Goal: Task Accomplishment & Management: Manage account settings

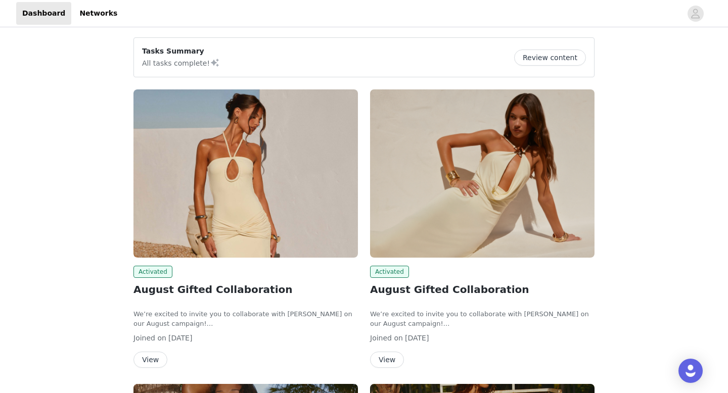
click at [493, 279] on div "Activated August Gifted Collaboration We’re excited to invite you to collaborat…" at bounding box center [482, 317] width 225 height 102
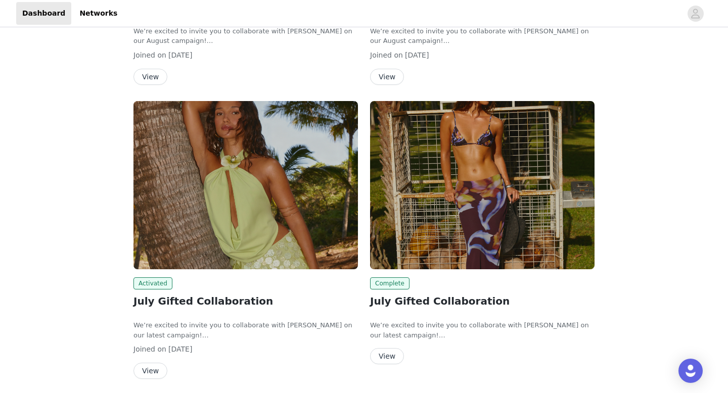
scroll to position [303, 0]
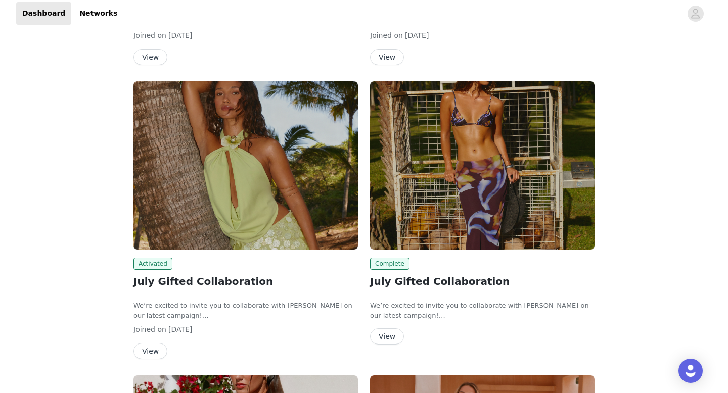
click at [221, 279] on h2 "July Gifted Collaboration" at bounding box center [245, 281] width 225 height 15
click at [152, 356] on button "View" at bounding box center [150, 351] width 34 height 16
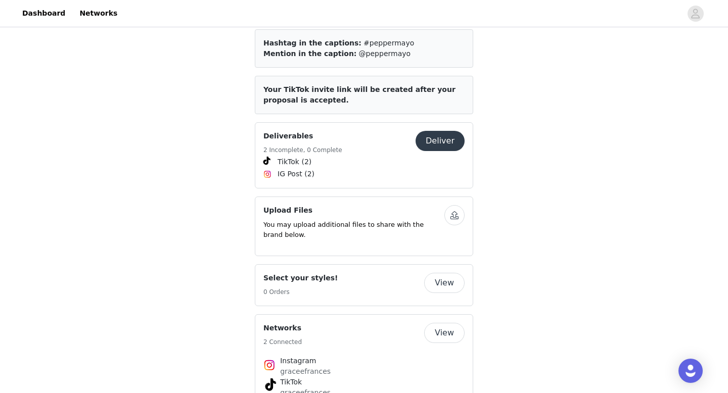
scroll to position [566, 0]
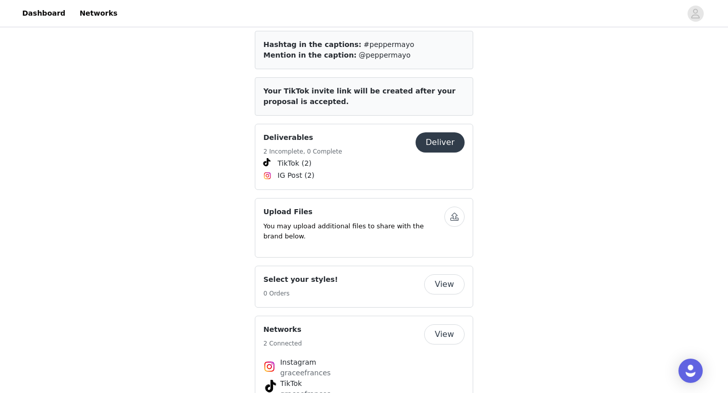
click at [436, 138] on button "Deliver" at bounding box center [440, 142] width 49 height 20
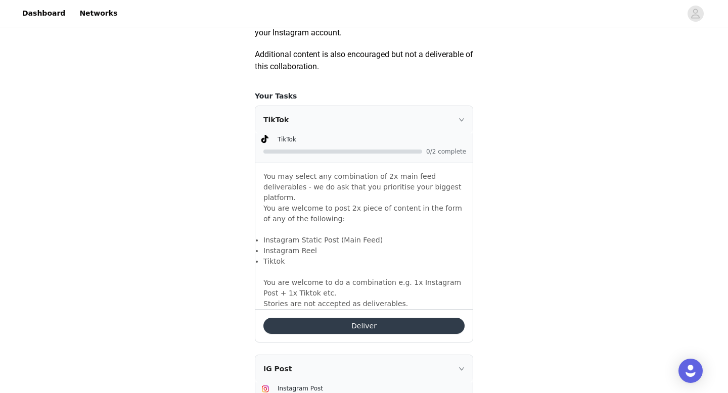
scroll to position [613, 0]
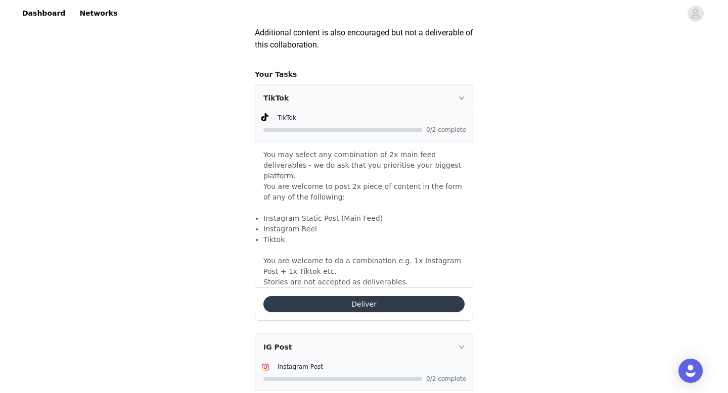
click at [295, 198] on p "You may select any combination of 2x main feed deliverables - we do ask that yo…" at bounding box center [363, 182] width 201 height 64
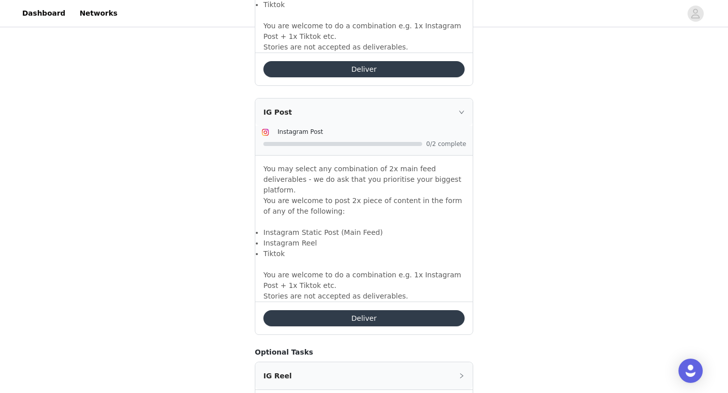
scroll to position [852, 0]
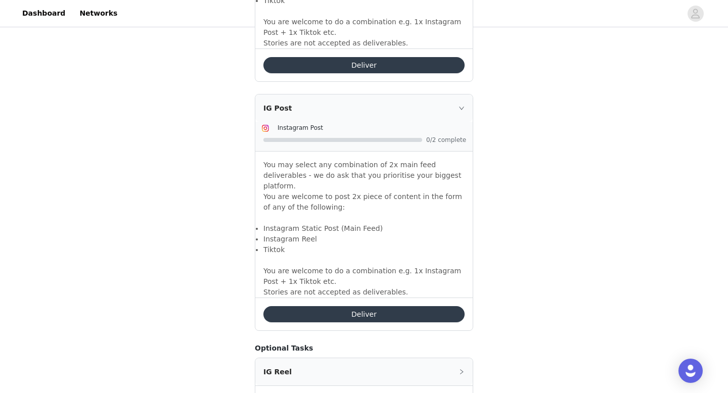
click at [311, 306] on button "Deliver" at bounding box center [363, 314] width 201 height 16
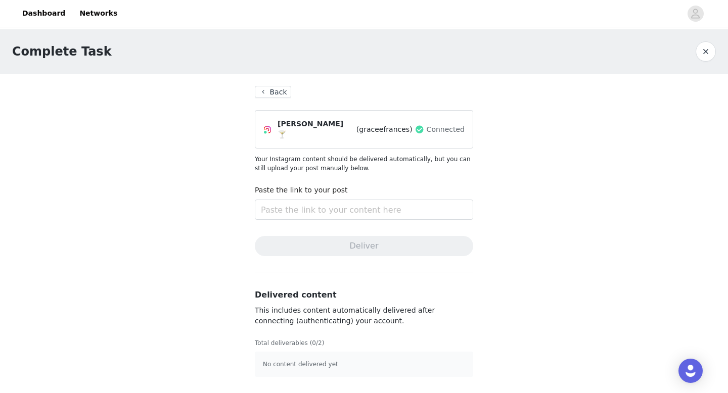
click at [272, 97] on button "Back" at bounding box center [273, 92] width 36 height 12
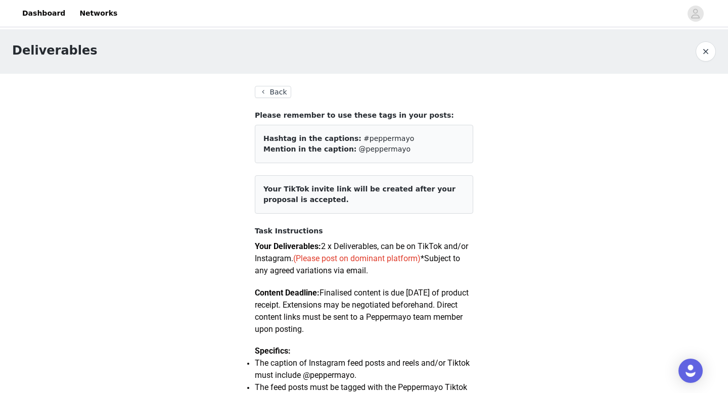
click at [270, 95] on button "Back" at bounding box center [273, 92] width 36 height 12
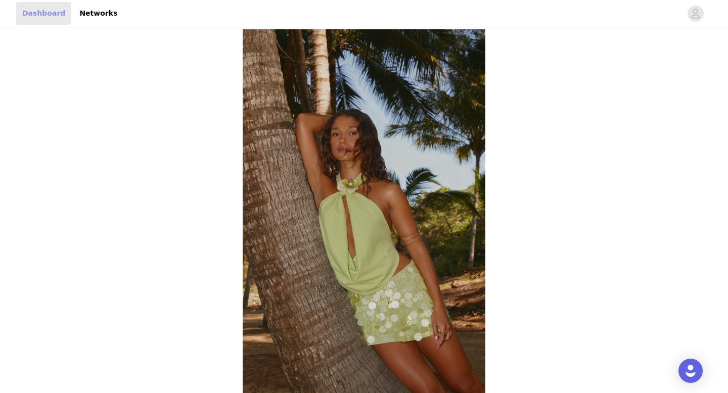
click at [55, 10] on link "Dashboard" at bounding box center [43, 13] width 55 height 23
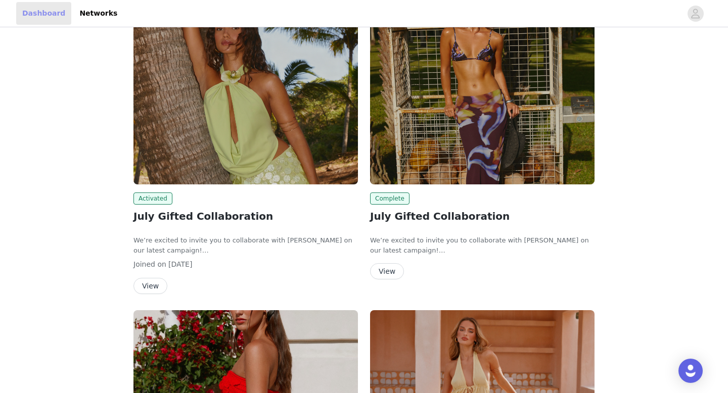
scroll to position [375, 0]
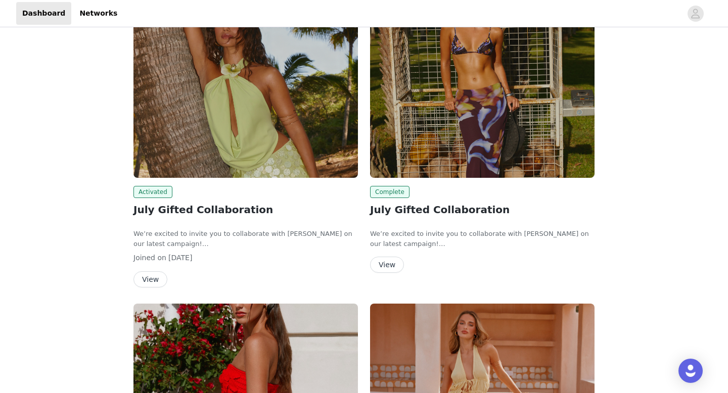
click at [438, 211] on h2 "July Gifted Collaboration" at bounding box center [482, 209] width 225 height 15
click at [442, 136] on img at bounding box center [482, 94] width 225 height 168
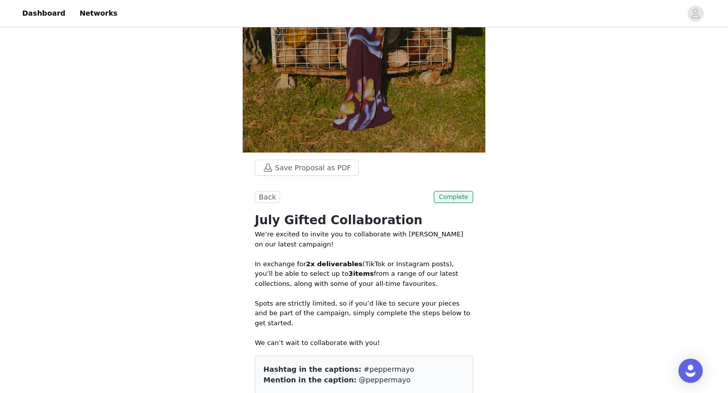
scroll to position [240, 0]
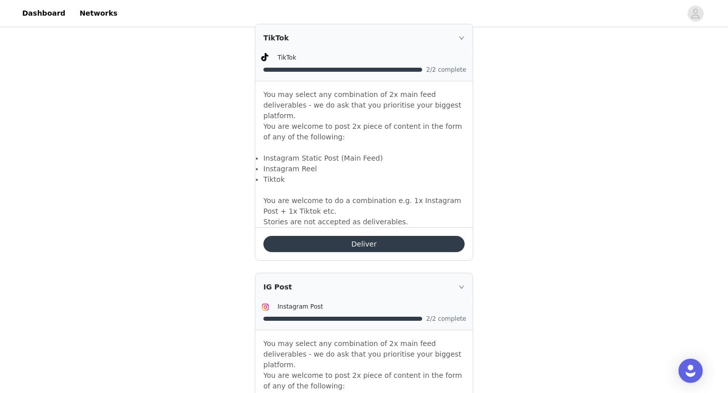
scroll to position [698, 0]
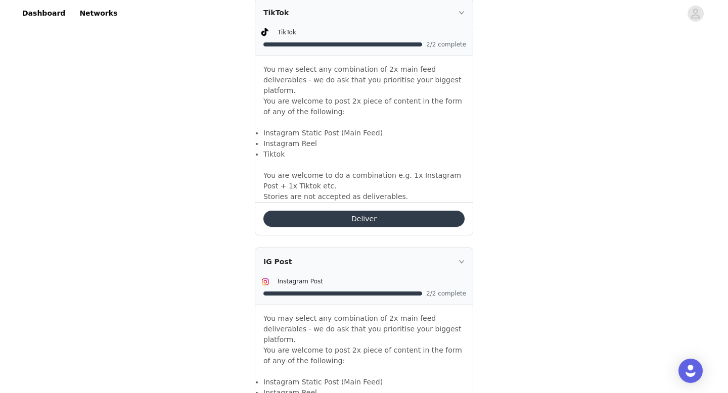
click at [334, 212] on button "Deliver" at bounding box center [363, 219] width 201 height 16
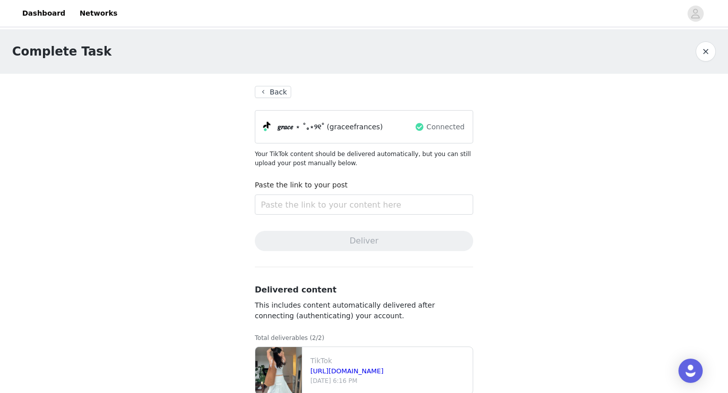
click at [710, 51] on button "button" at bounding box center [706, 51] width 20 height 20
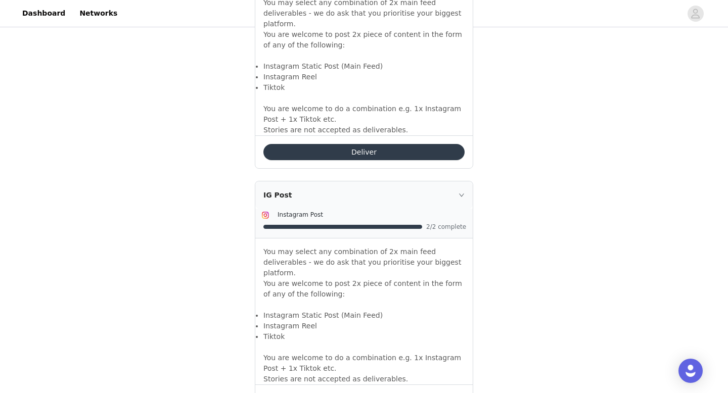
scroll to position [880, 0]
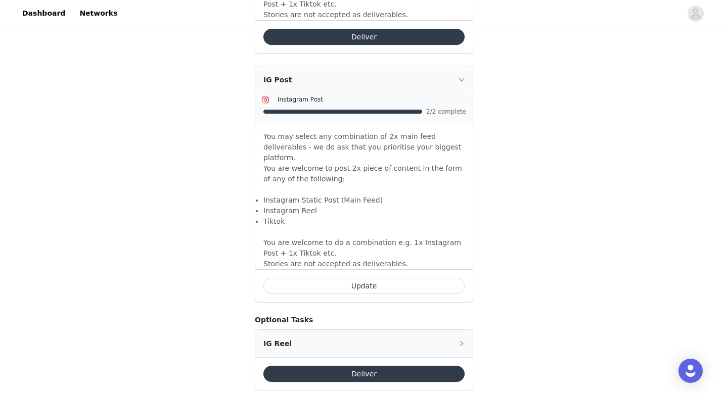
click at [346, 278] on button "Update" at bounding box center [363, 286] width 201 height 16
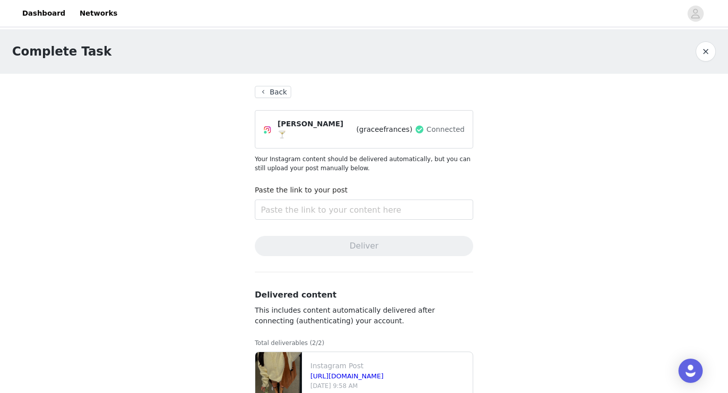
scroll to position [126, 0]
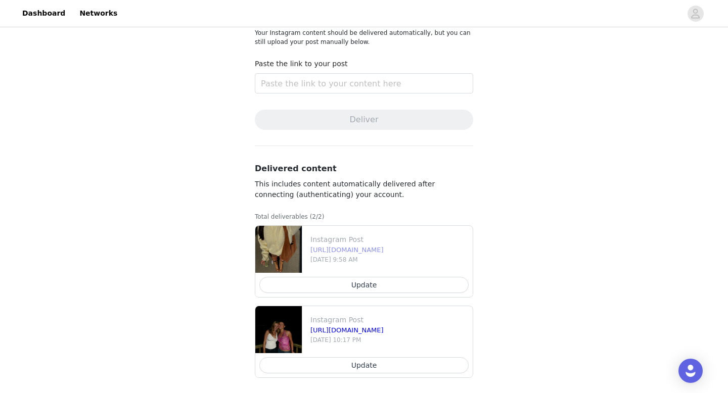
click at [376, 246] on link "https://www.instagram.com/p/DMmShhDx7Gw/" at bounding box center [346, 250] width 73 height 8
click at [376, 280] on button "Update" at bounding box center [363, 285] width 209 height 16
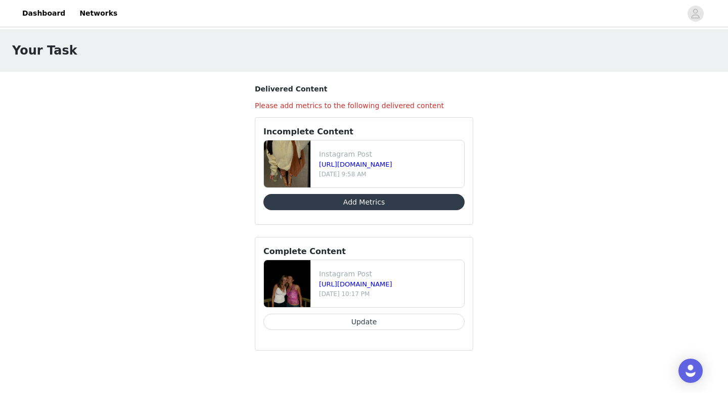
click at [385, 158] on p "Instagram Post" at bounding box center [389, 154] width 141 height 11
click at [64, 17] on link "Dashboard" at bounding box center [43, 13] width 55 height 23
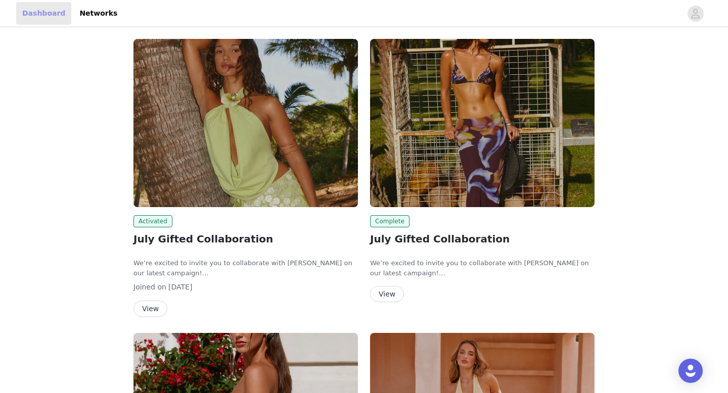
scroll to position [349, 0]
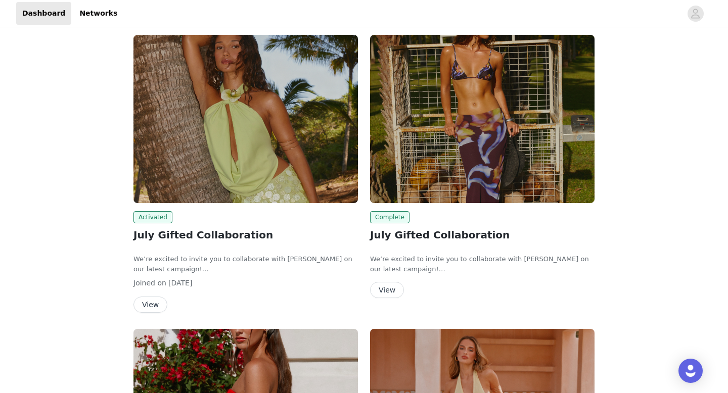
click at [217, 237] on h2 "July Gifted Collaboration" at bounding box center [245, 235] width 225 height 15
click at [154, 303] on button "View" at bounding box center [150, 305] width 34 height 16
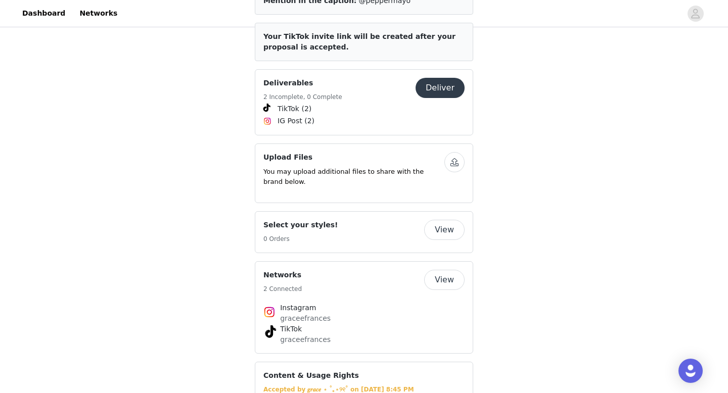
scroll to position [624, 0]
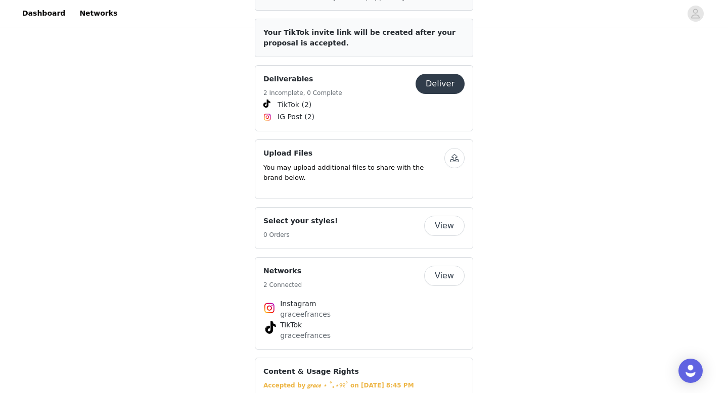
click at [449, 79] on button "Deliver" at bounding box center [440, 84] width 49 height 20
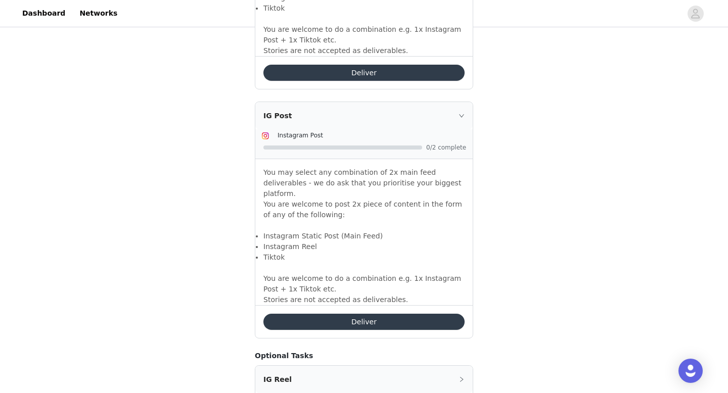
scroll to position [863, 0]
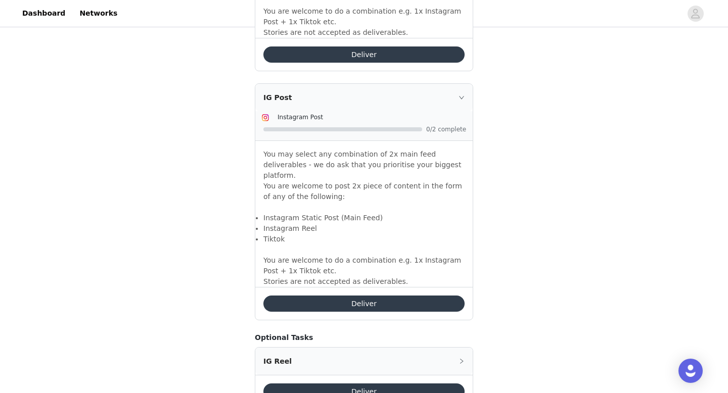
click at [373, 296] on button "Deliver" at bounding box center [363, 304] width 201 height 16
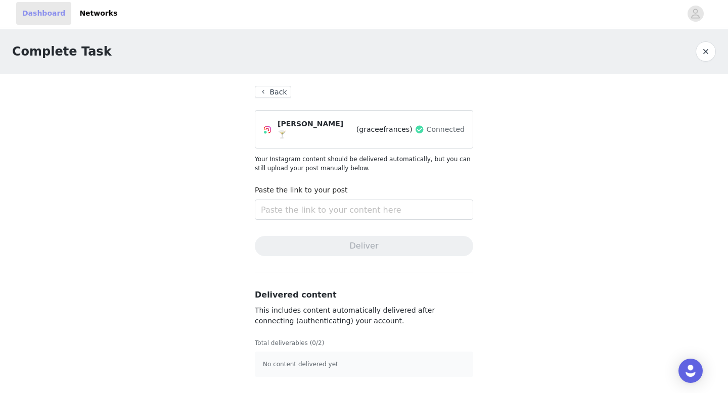
click at [38, 14] on link "Dashboard" at bounding box center [43, 13] width 55 height 23
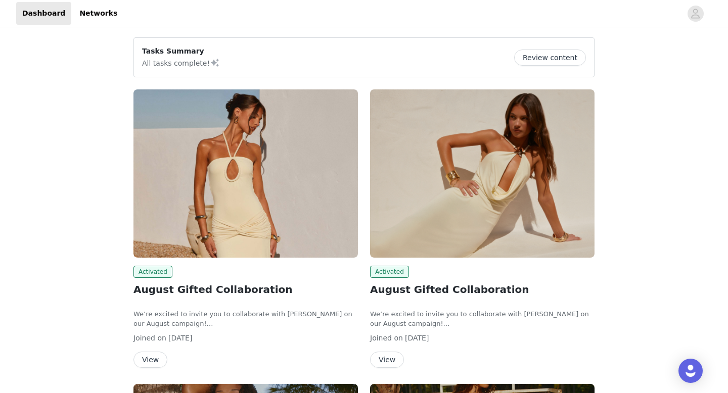
click at [427, 289] on h2 "August Gifted Collaboration" at bounding box center [482, 289] width 225 height 15
click at [473, 231] on img at bounding box center [482, 173] width 225 height 168
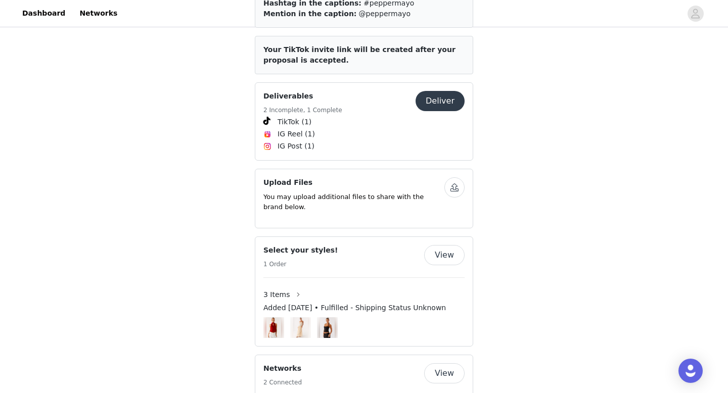
scroll to position [370, 0]
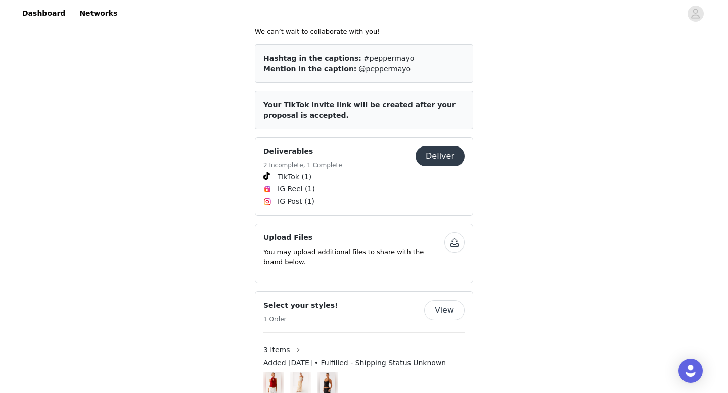
click at [437, 149] on button "Deliver" at bounding box center [440, 156] width 49 height 20
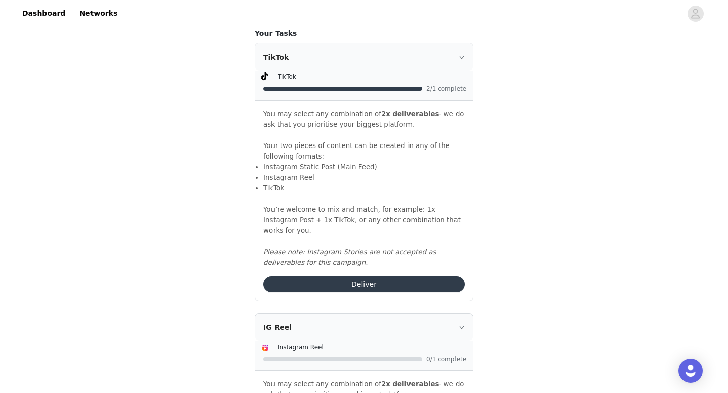
scroll to position [681, 0]
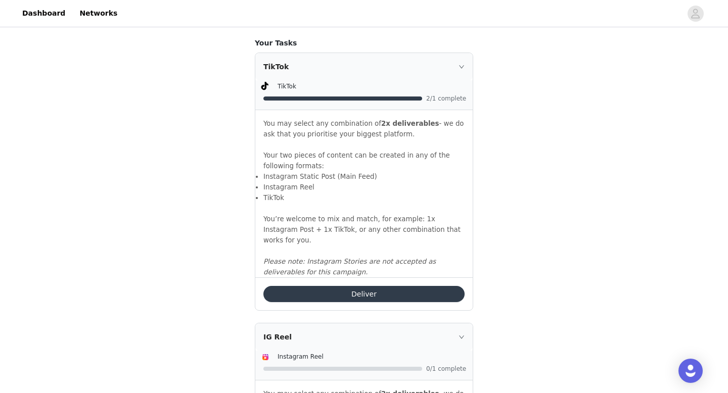
click at [366, 297] on button "Deliver" at bounding box center [363, 294] width 201 height 16
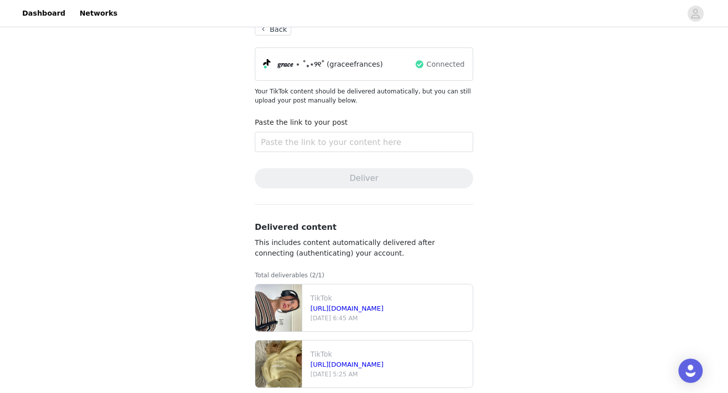
scroll to position [78, 0]
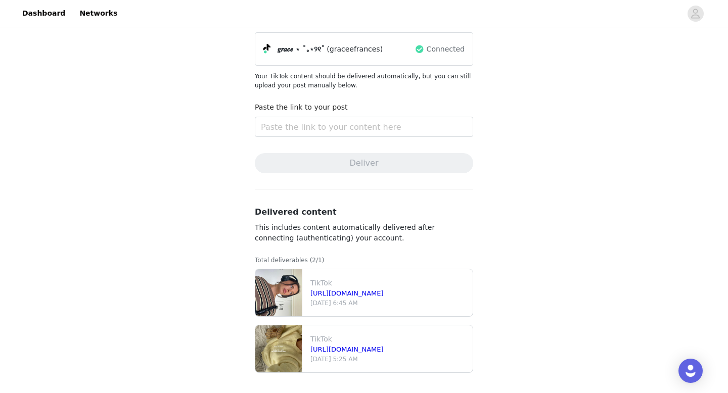
click at [235, 291] on div "Complete Task Back 𝒈𝒓𝒂𝒄𝒆 ⋆ ˚｡⋆୨୧˚ (graceefrances) Connected Your TikTok content…" at bounding box center [364, 172] width 728 height 442
click at [282, 261] on p "Total deliverables (2/1)" at bounding box center [364, 260] width 218 height 9
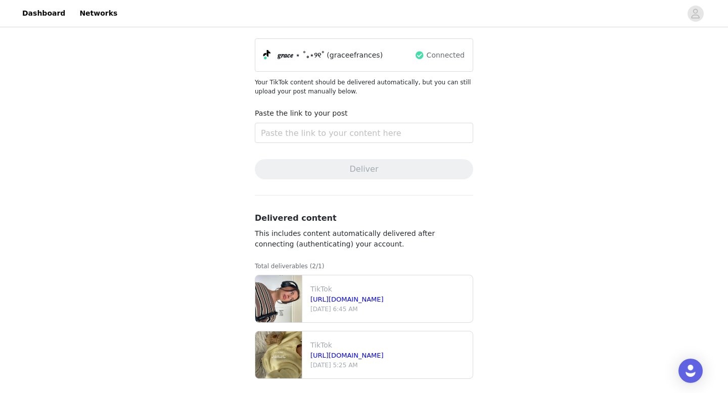
scroll to position [71, 0]
click at [316, 268] on p "Total deliverables (2/1)" at bounding box center [364, 267] width 218 height 9
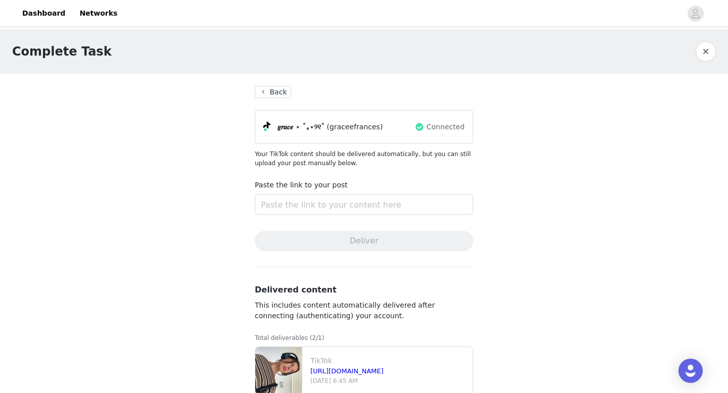
click at [272, 92] on button "Back" at bounding box center [273, 92] width 36 height 12
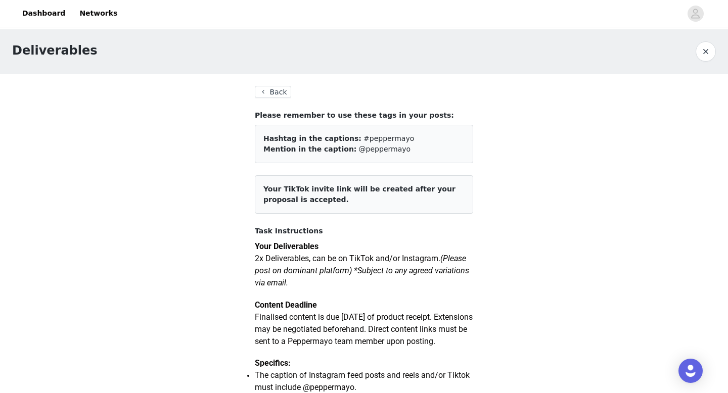
click at [279, 87] on button "Back" at bounding box center [273, 92] width 36 height 12
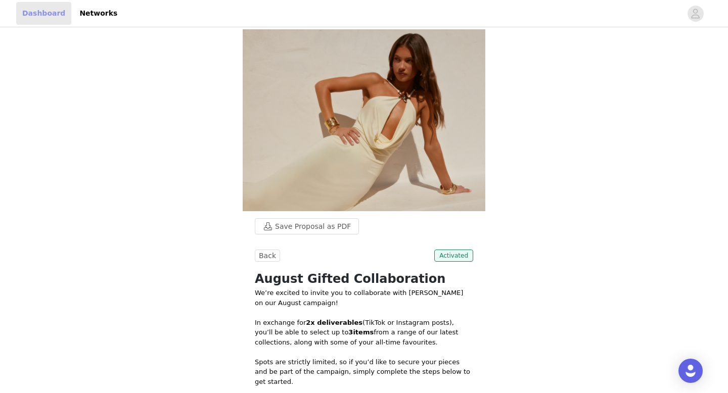
click at [57, 18] on link "Dashboard" at bounding box center [43, 13] width 55 height 23
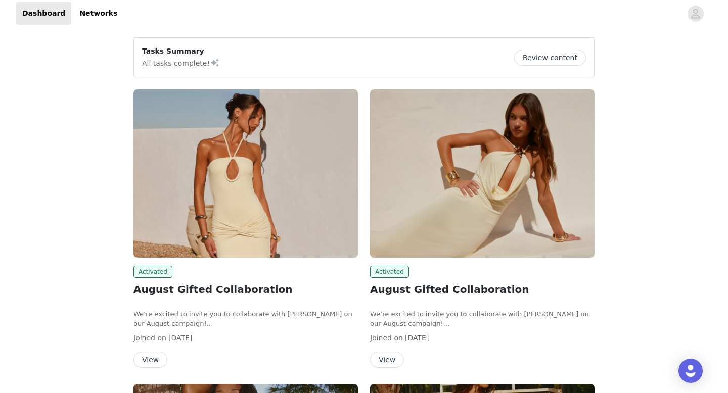
click at [153, 350] on div "Activated August Gifted Collaboration We’re excited to invite you to collaborat…" at bounding box center [245, 317] width 225 height 102
click at [151, 358] on button "View" at bounding box center [150, 360] width 34 height 16
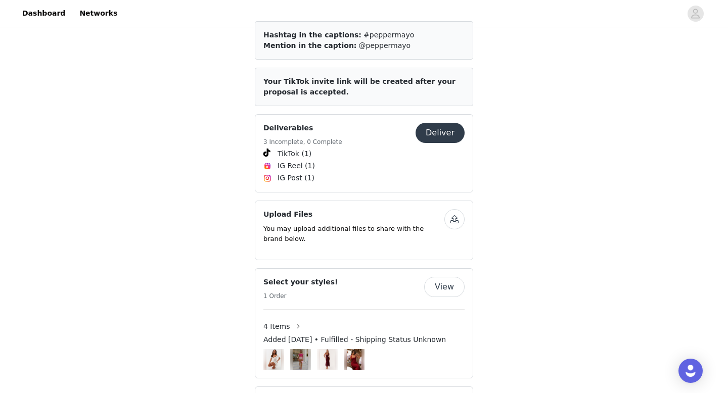
scroll to position [394, 0]
click at [436, 124] on button "Deliver" at bounding box center [440, 132] width 49 height 20
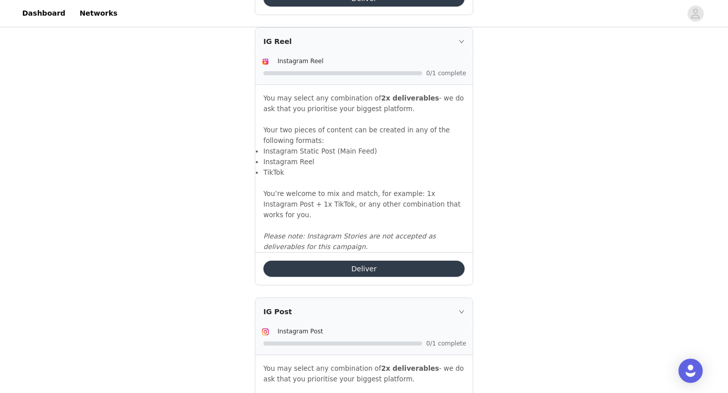
scroll to position [979, 0]
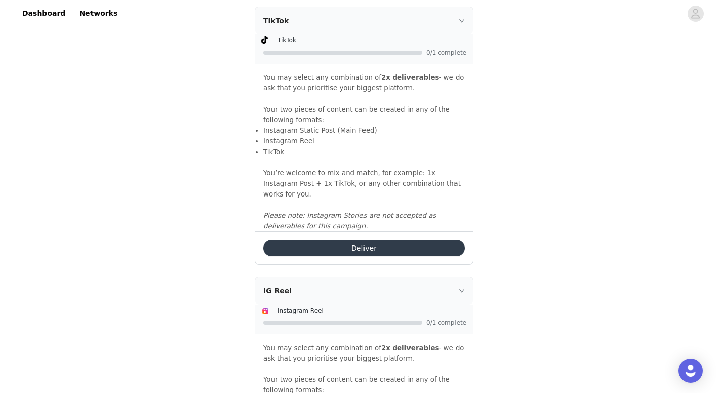
scroll to position [766, 0]
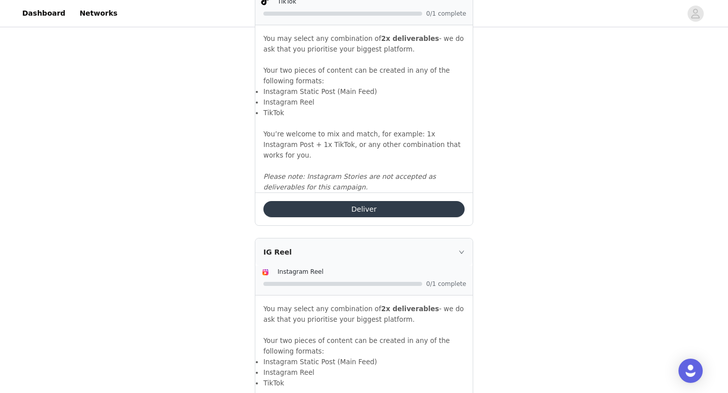
click at [336, 212] on button "Deliver" at bounding box center [363, 209] width 201 height 16
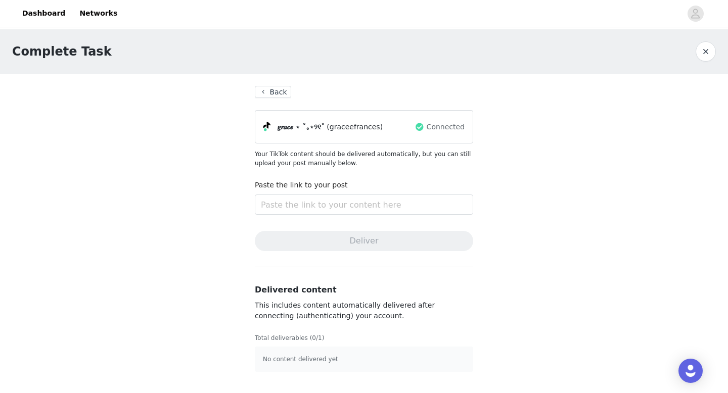
click at [276, 92] on button "Back" at bounding box center [273, 92] width 36 height 12
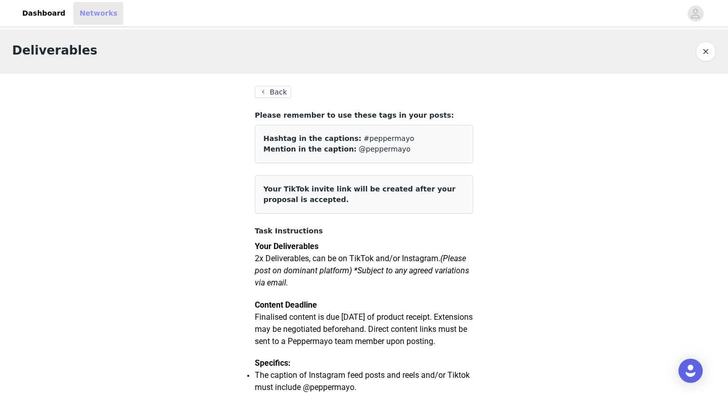
click at [82, 11] on link "Networks" at bounding box center [98, 13] width 50 height 23
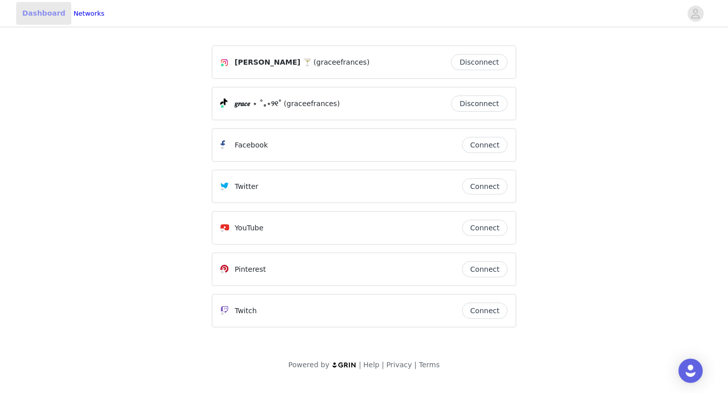
click at [32, 17] on link "Dashboard" at bounding box center [43, 13] width 55 height 23
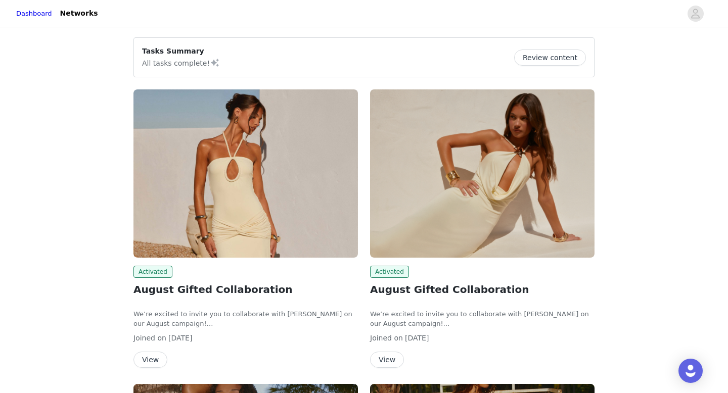
click at [554, 58] on button "Review content" at bounding box center [550, 58] width 72 height 16
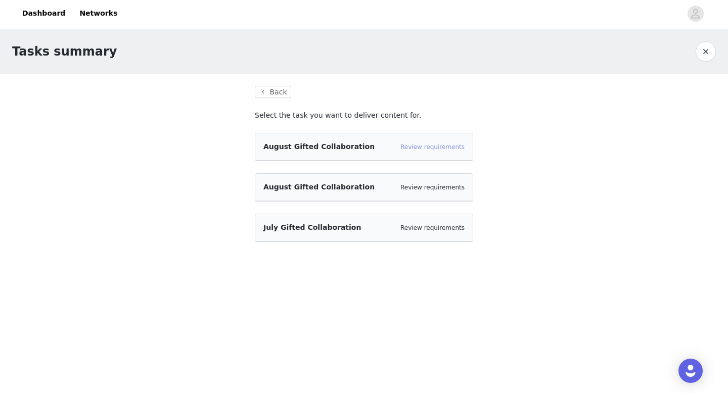
click at [430, 147] on link "Review requirements" at bounding box center [432, 147] width 64 height 7
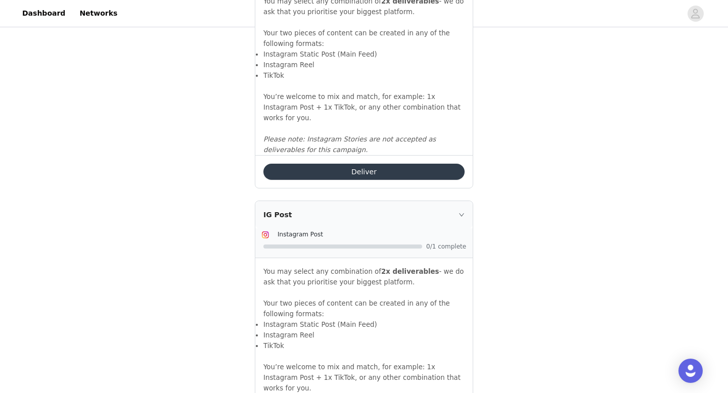
scroll to position [1052, 0]
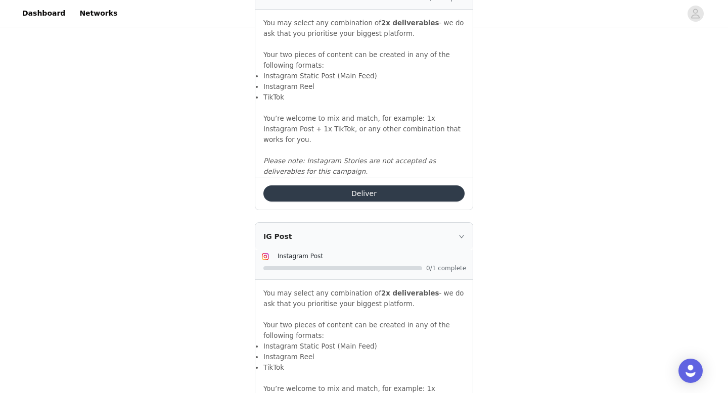
click at [320, 187] on button "Deliver" at bounding box center [363, 194] width 201 height 16
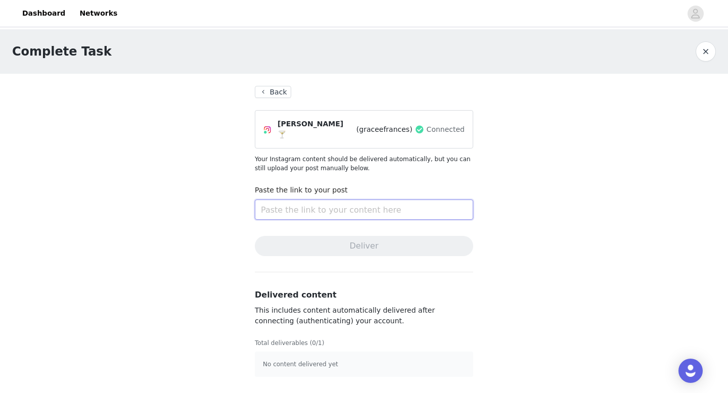
click at [320, 205] on input "text" at bounding box center [364, 210] width 218 height 20
paste input "https://www.tiktok.com/@graceefrances/video/7544621918553410836?is_from_webapp=…"
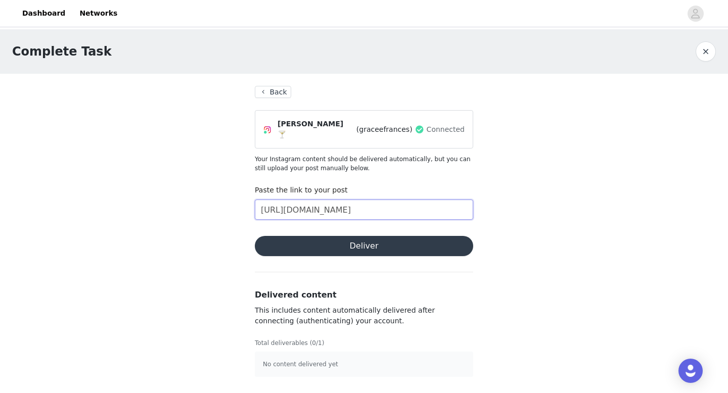
type input "https://www.tiktok.com/@graceefrances/video/7544621918553410836?is_from_webapp=…"
click at [322, 239] on button "Deliver" at bounding box center [364, 246] width 218 height 20
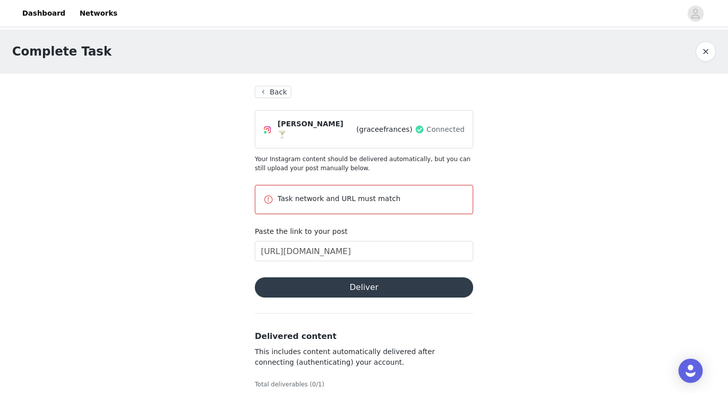
click at [276, 98] on button "Back" at bounding box center [273, 92] width 36 height 12
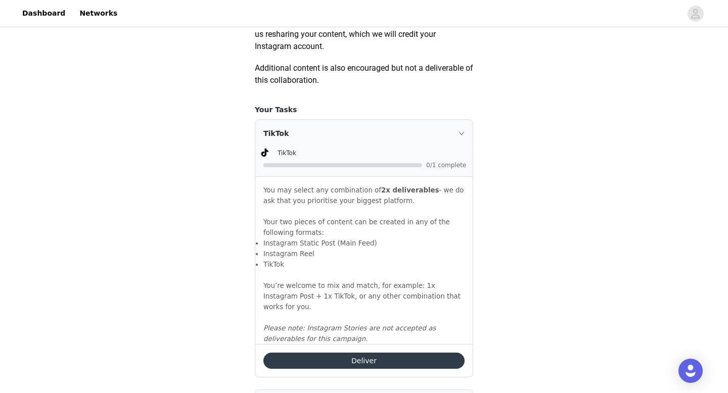
scroll to position [627, 0]
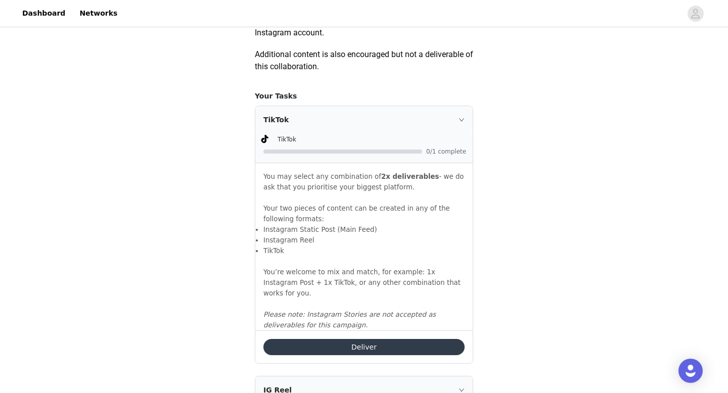
click at [327, 354] on button "Deliver" at bounding box center [363, 347] width 201 height 16
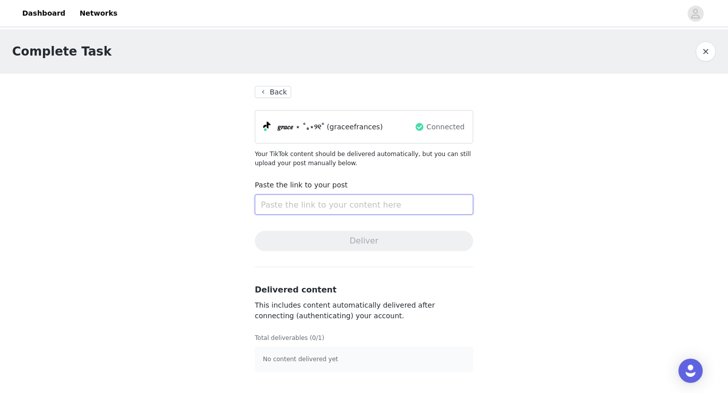
click at [330, 205] on input "text" at bounding box center [364, 205] width 218 height 20
paste input "https://www.tiktok.com/@graceefrances/video/7544621918553410836?is_from_webapp=…"
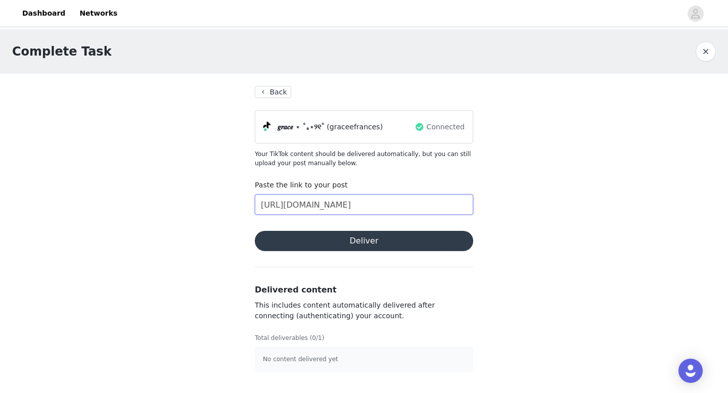
type input "https://www.tiktok.com/@graceefrances/video/7544621918553410836?is_from_webapp=…"
click at [337, 248] on button "Deliver" at bounding box center [364, 241] width 218 height 20
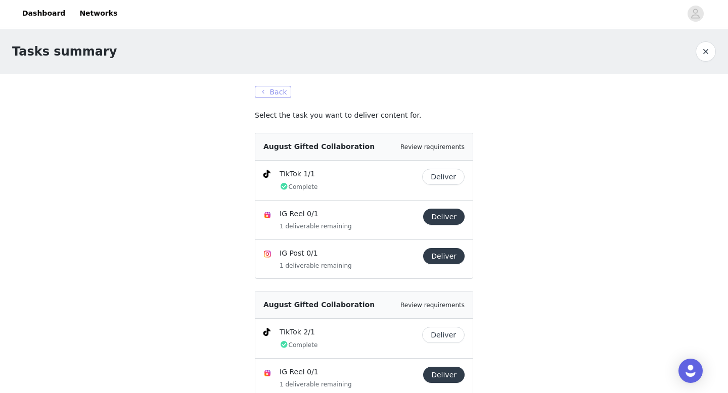
drag, startPoint x: 275, startPoint y: 92, endPoint x: 419, endPoint y: -56, distance: 206.3
click at [419, 0] on html "Dashboard Networks Tasks summary Back Select the task you want to deliver conte…" at bounding box center [364, 196] width 728 height 393
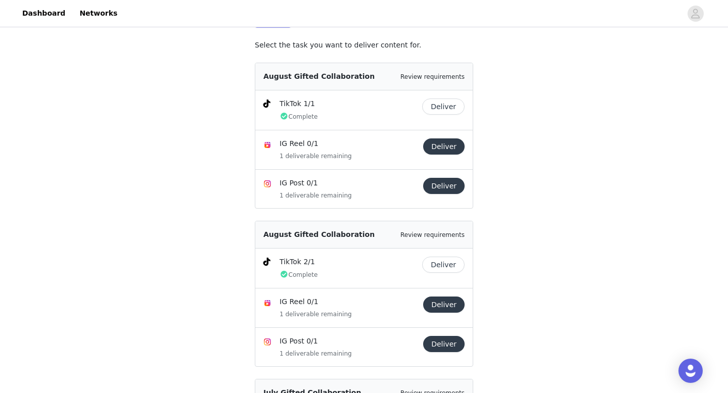
scroll to position [226, 0]
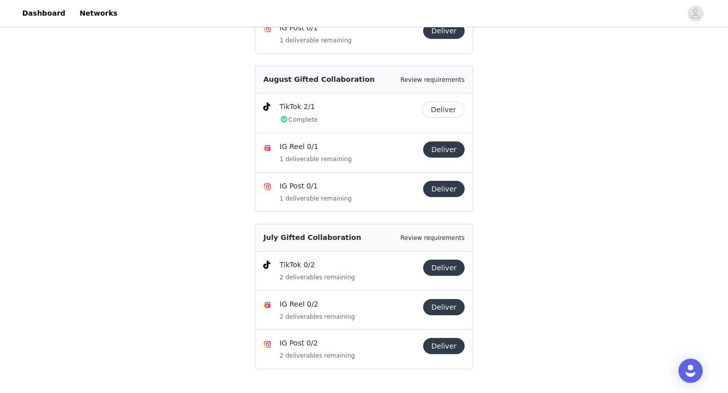
click at [446, 308] on button "Deliver" at bounding box center [443, 307] width 41 height 16
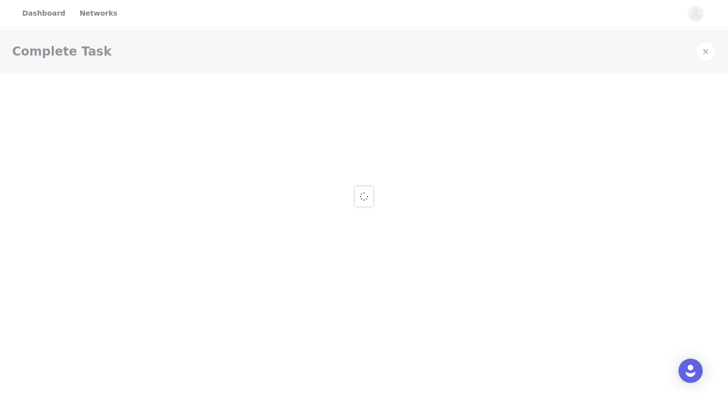
click at [446, 308] on div at bounding box center [364, 196] width 728 height 393
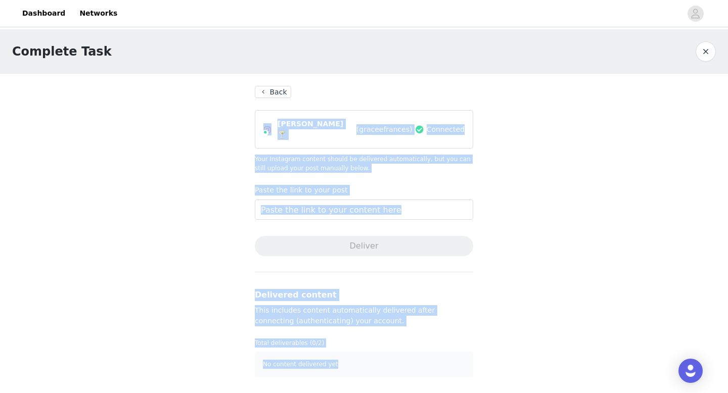
click at [284, 93] on button "Back" at bounding box center [273, 92] width 36 height 12
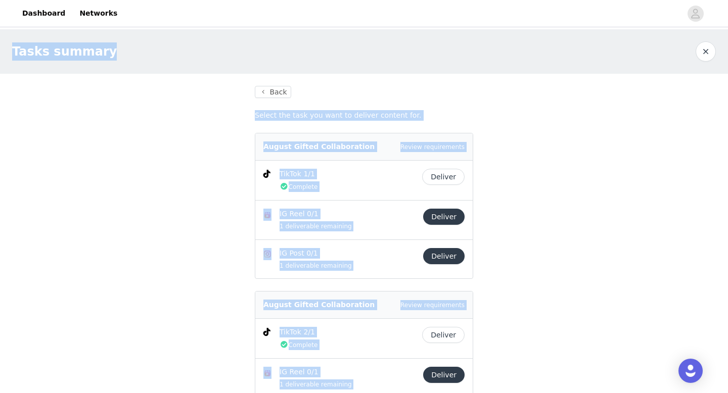
scroll to position [226, 0]
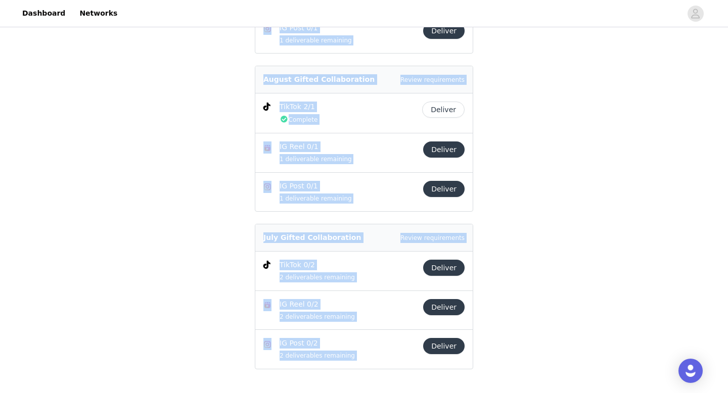
click at [442, 348] on button "Deliver" at bounding box center [443, 346] width 41 height 16
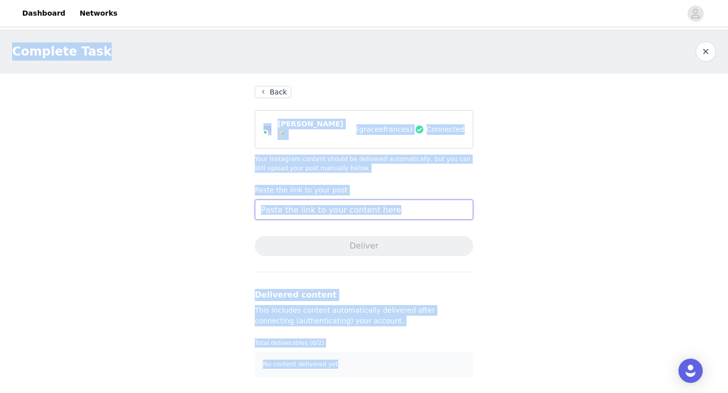
click at [275, 210] on input "text" at bounding box center [364, 210] width 218 height 20
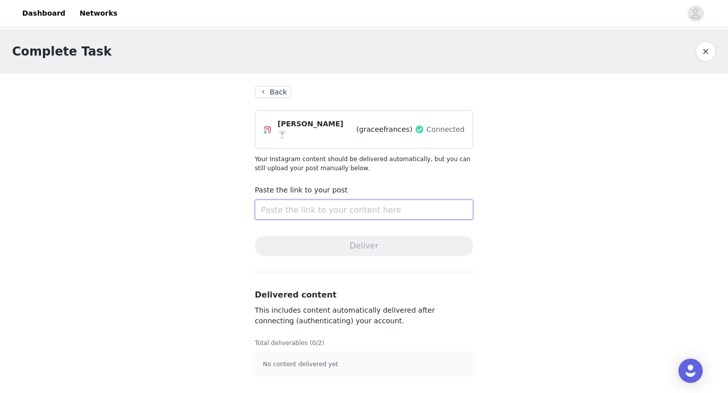
paste input "https://www.instagram.com/p/DMmShhDx7Gw/?utm_source=ig_web_copy_link&igsh=MzRlO…"
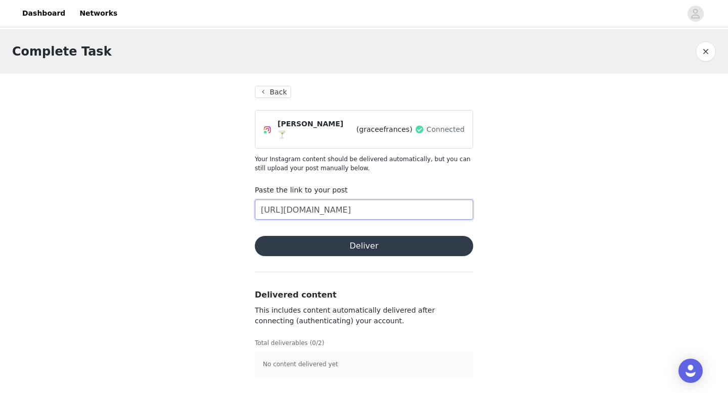
scroll to position [0, 185]
type input "https://www.instagram.com/p/DMmShhDx7Gw/?utm_source=ig_web_copy_link&igsh=MzRlO…"
click at [322, 242] on button "Deliver" at bounding box center [364, 246] width 218 height 20
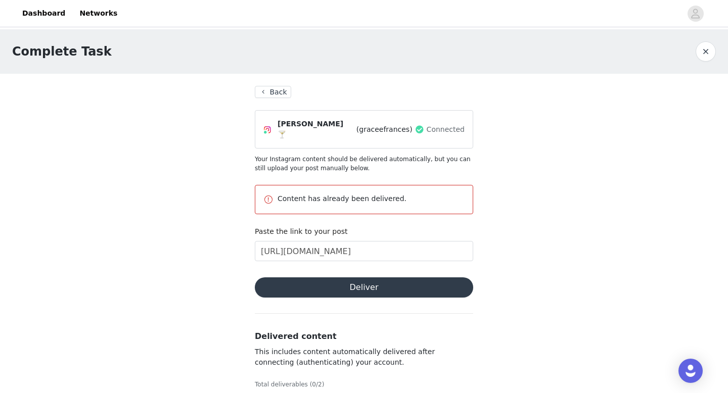
click at [280, 84] on section "Back grace cumming 🍸 (graceefrances) Connected Your Instagram content should be…" at bounding box center [364, 252] width 243 height 357
click at [278, 103] on section "Back grace cumming 🍸 (graceefrances) Connected Your Instagram content should be…" at bounding box center [364, 252] width 243 height 357
click at [278, 89] on button "Back" at bounding box center [273, 92] width 36 height 12
